Goal: Transaction & Acquisition: Purchase product/service

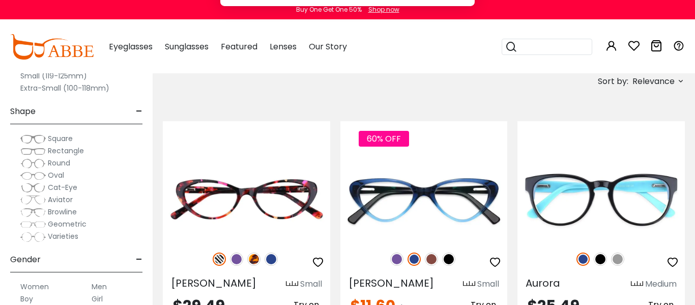
scroll to position [163, 0]
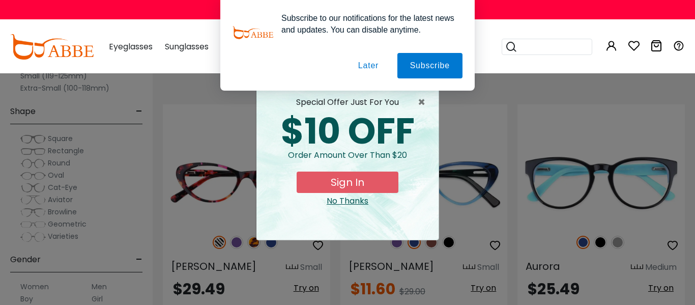
click at [167, 27] on div "Subscribe to our notifications for the latest news and updates. You can disable…" at bounding box center [347, 45] width 695 height 91
click at [0, 0] on button "Later" at bounding box center [0, 0] width 0 height 0
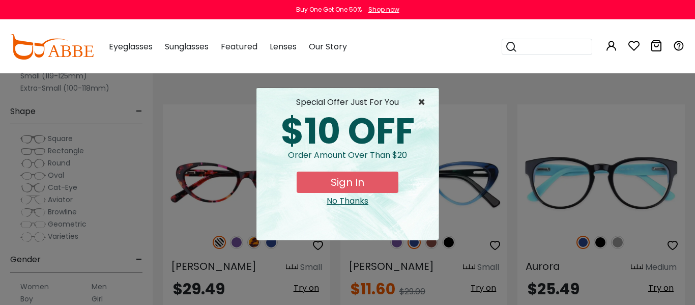
click at [423, 102] on span "×" at bounding box center [424, 102] width 13 height 12
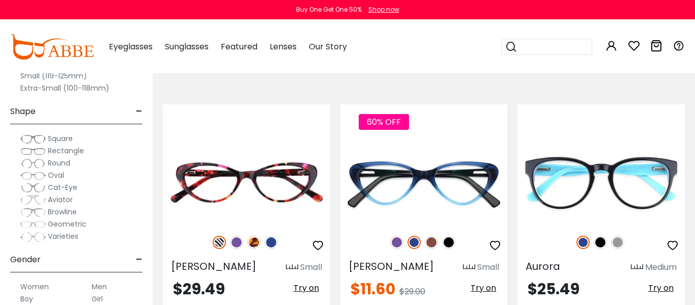
scroll to position [183, 0]
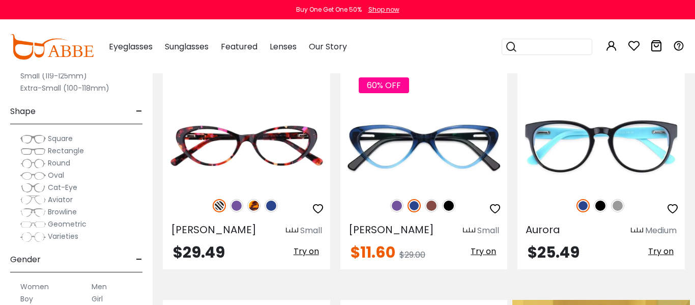
scroll to position [204, 0]
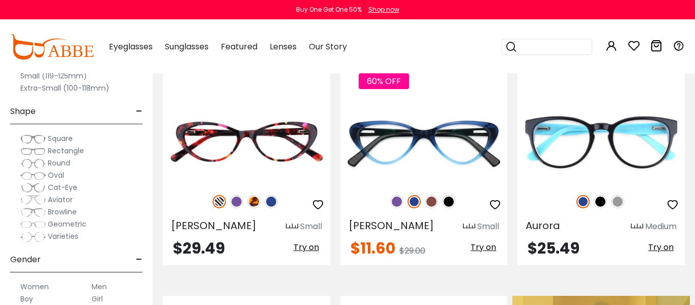
click at [59, 297] on div "Boy" at bounding box center [40, 299] width 61 height 12
click at [26, 299] on label "Boy" at bounding box center [26, 299] width 13 height 12
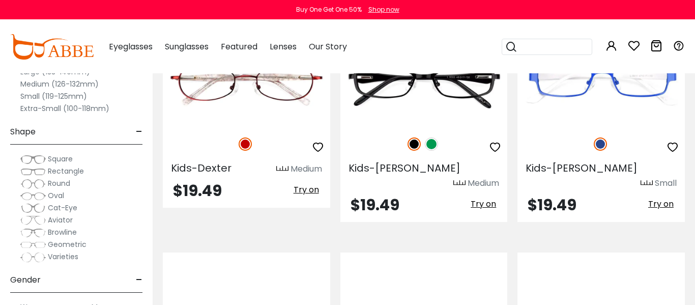
scroll to position [1690, 0]
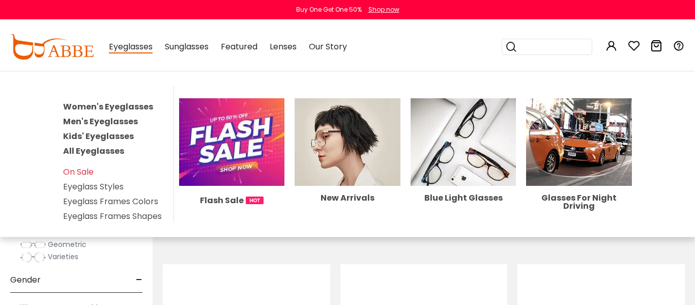
click at [109, 121] on link "Men's Eyeglasses" at bounding box center [100, 122] width 75 height 12
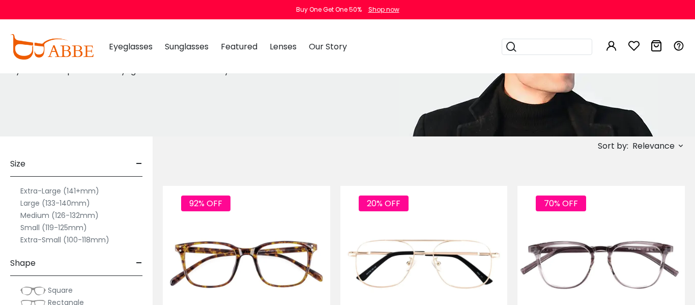
scroll to position [102, 0]
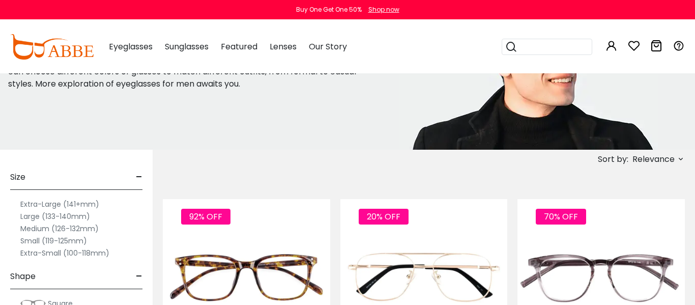
click at [28, 229] on label "Medium (126-132mm)" at bounding box center [59, 228] width 78 height 12
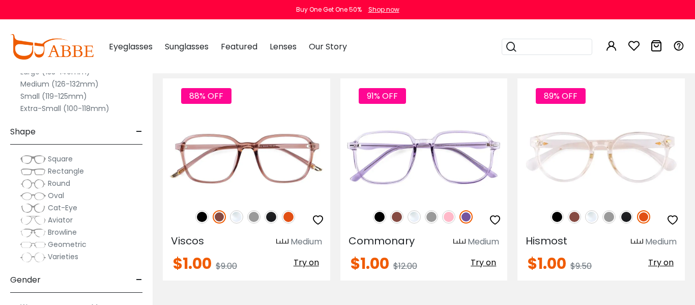
scroll to position [4724, 0]
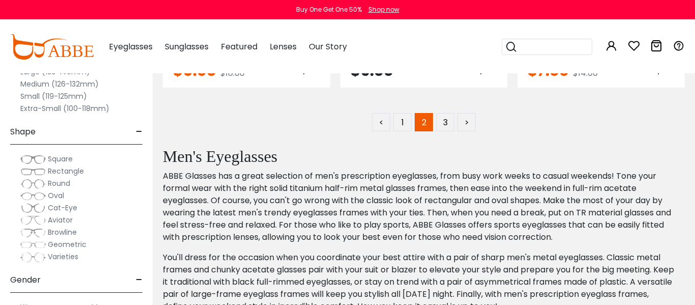
scroll to position [4846, 0]
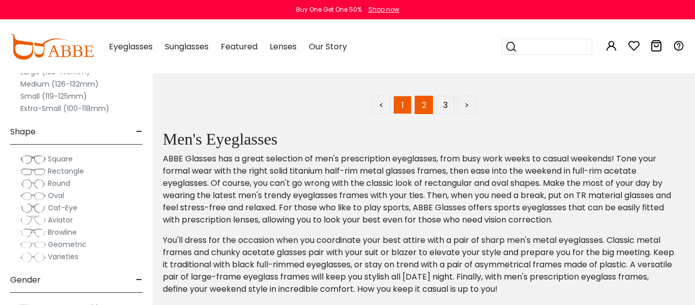
click at [403, 104] on link "1" at bounding box center [403, 105] width 18 height 18
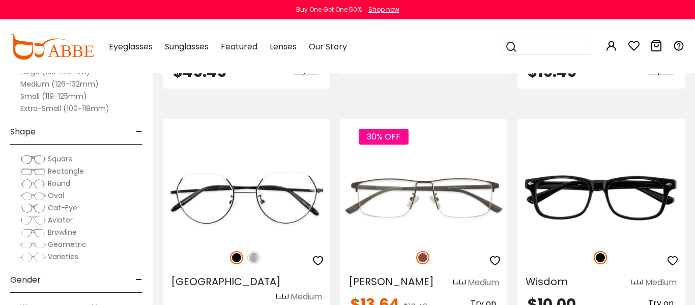
scroll to position [3278, 0]
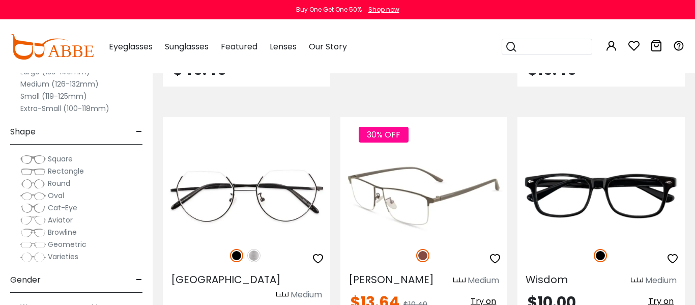
click at [423, 161] on img at bounding box center [424, 195] width 167 height 83
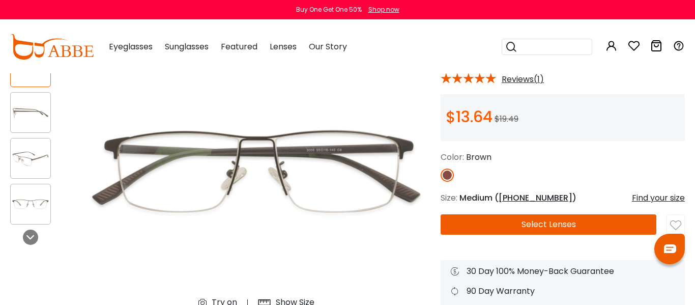
scroll to position [143, 0]
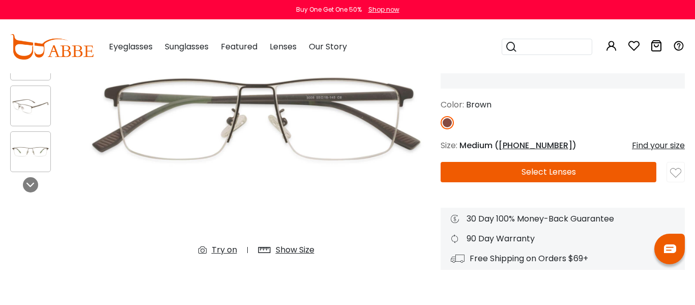
click at [529, 169] on button "Select Lenses" at bounding box center [549, 172] width 216 height 20
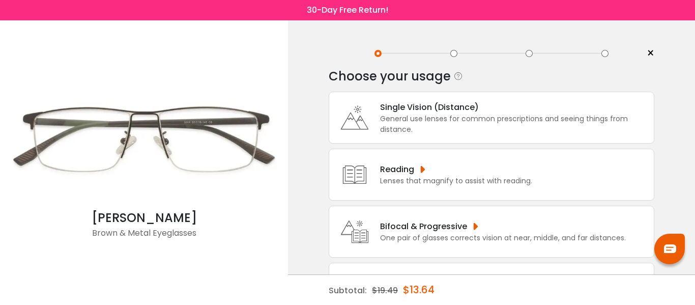
click at [294, 199] on div "< × Choose your usage Single Vision (Distance) This lens helps you see details …" at bounding box center [491, 192] width 407 height 345
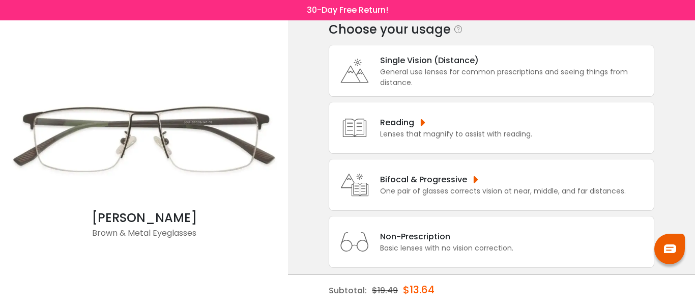
scroll to position [61, 0]
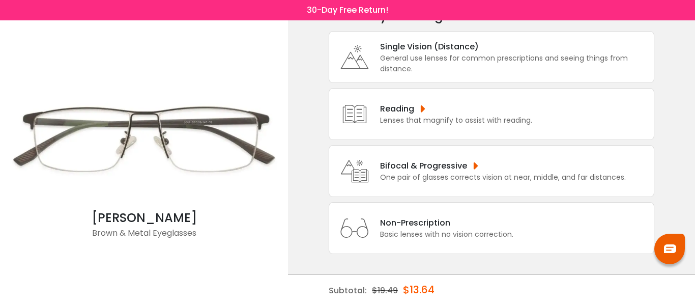
click at [418, 231] on div "Basic lenses with no vision correction." at bounding box center [446, 234] width 133 height 11
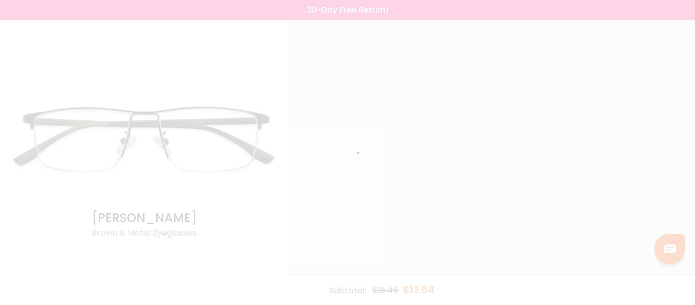
scroll to position [0, 0]
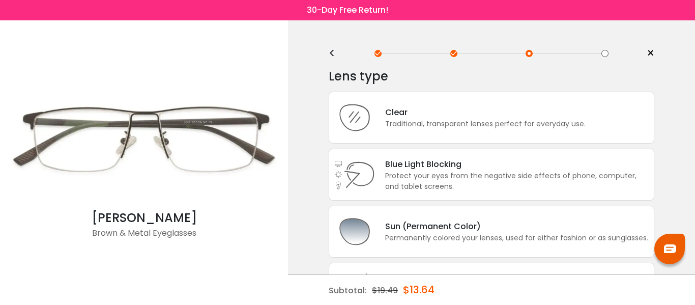
click at [667, 177] on div "< × Choose your usage Single Vision (Distance) This lens helps you see details …" at bounding box center [491, 244] width 407 height 449
